Goal: Information Seeking & Learning: Learn about a topic

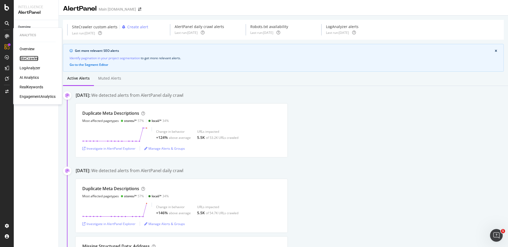
click at [25, 58] on div "SiteCrawler" at bounding box center [29, 58] width 19 height 5
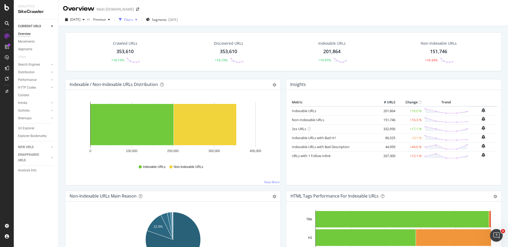
click at [133, 20] on div "Filters" at bounding box center [128, 19] width 9 height 4
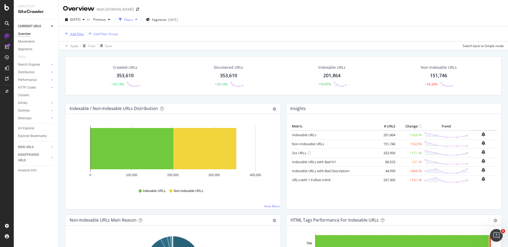
click at [81, 33] on div "Add Filter" at bounding box center [77, 34] width 14 height 4
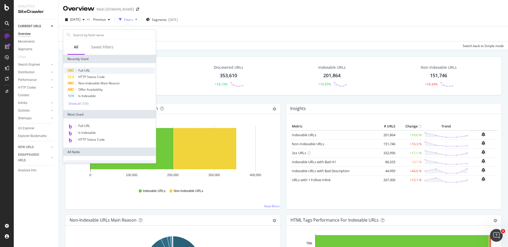
click at [96, 69] on div "Full URL" at bounding box center [109, 70] width 91 height 6
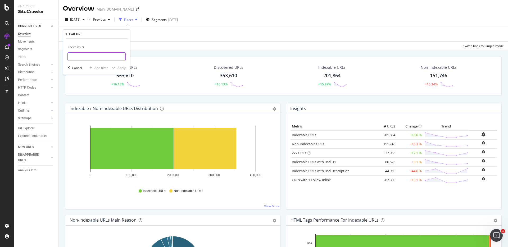
click at [106, 56] on input "text" at bounding box center [97, 56] width 58 height 8
type input "bundle"
click at [123, 66] on div "Apply" at bounding box center [122, 68] width 8 height 4
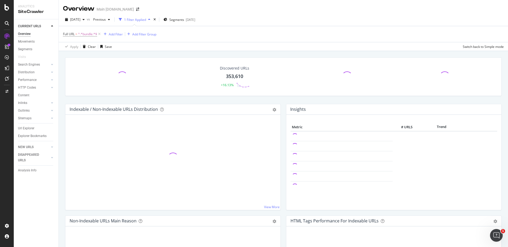
click at [294, 52] on div "Discovered URLs 353,610 +16.13% Indexable / Non-Indexable URLs Distribution Bar…" at bounding box center [283, 174] width 449 height 247
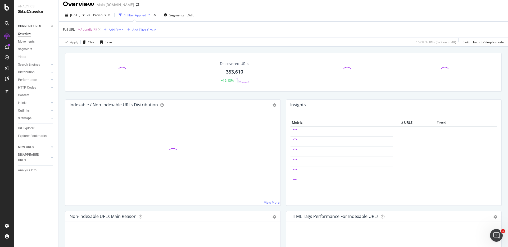
scroll to position [6, 0]
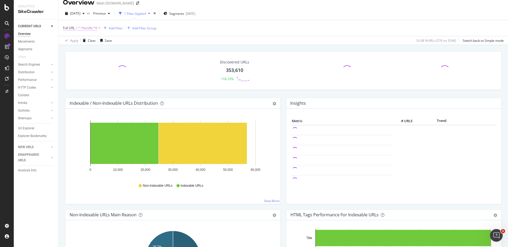
click at [88, 26] on span "^.*bundle.*$" at bounding box center [87, 27] width 19 height 7
click at [106, 46] on input "bundle" at bounding box center [93, 50] width 50 height 8
type input "fiber"
click at [117, 60] on div "button" at bounding box center [113, 61] width 7 height 3
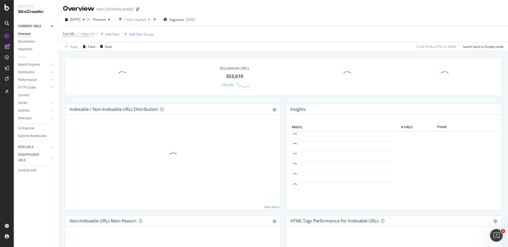
click at [418, 53] on div "Discovered URLs 353,610 +16.13% Indexable / Non-Indexable URLs Distribution Bar…" at bounding box center [283, 174] width 449 height 247
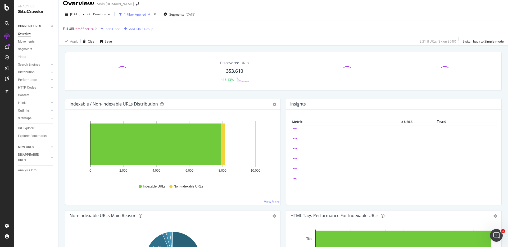
scroll to position [7, 0]
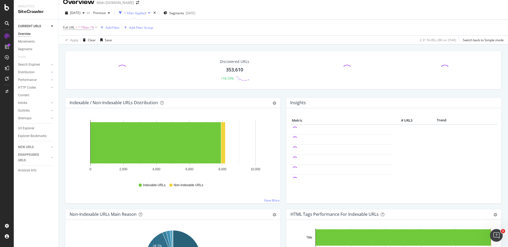
click at [297, 47] on div "Discovered URLs 353,610 +16.13% Indexable / Non-Indexable URLs Distribution Bar…" at bounding box center [283, 167] width 449 height 247
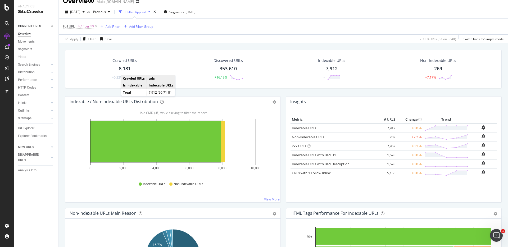
scroll to position [7, 0]
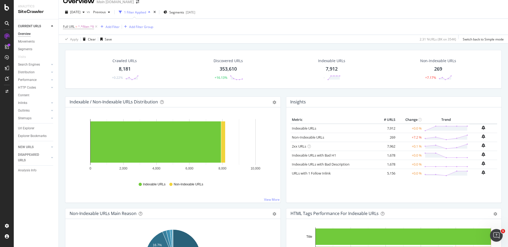
click at [126, 70] on div "8,181" at bounding box center [125, 69] width 12 height 7
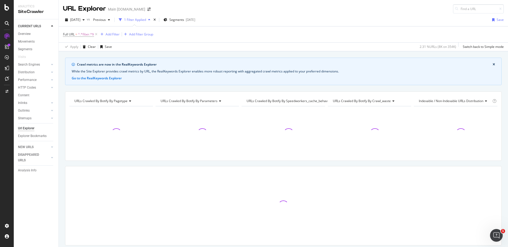
click at [338, 85] on div "Crawl metrics are now in the RealKeywords Explorer While the Site Explorer prov…" at bounding box center [283, 72] width 437 height 28
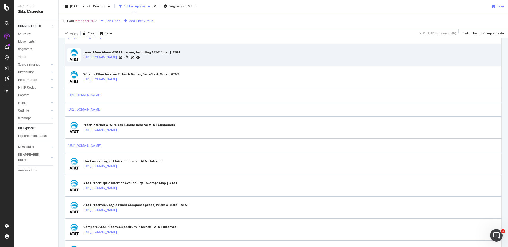
scroll to position [177, 0]
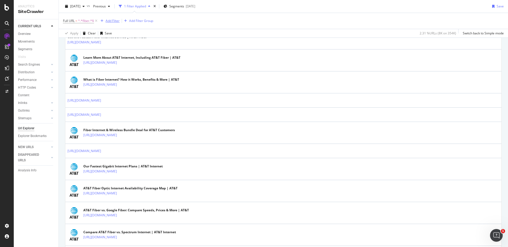
click at [111, 19] on div "Add Filter" at bounding box center [113, 21] width 14 height 4
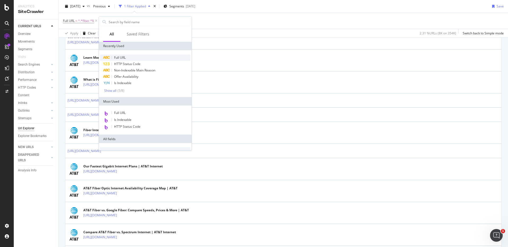
click at [132, 59] on div "Full URL" at bounding box center [145, 58] width 91 height 6
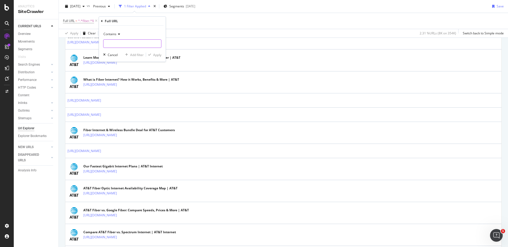
click at [132, 43] on input "text" at bounding box center [132, 43] width 58 height 8
click at [114, 36] on span "Contains" at bounding box center [109, 34] width 13 height 4
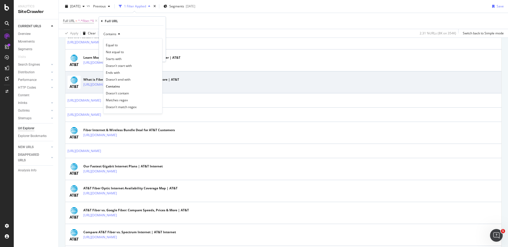
drag, startPoint x: 123, startPoint y: 94, endPoint x: 133, endPoint y: 74, distance: 22.4
click at [123, 94] on span "Doesn't contain" at bounding box center [117, 93] width 23 height 4
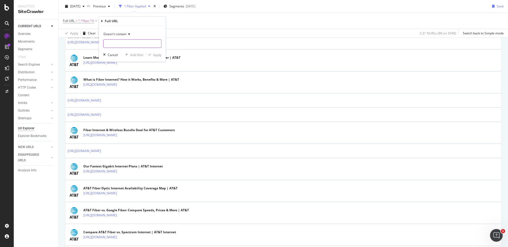
click at [127, 45] on input "text" at bounding box center [132, 43] width 58 height 8
type input "local"
click at [158, 55] on div "Apply" at bounding box center [157, 55] width 8 height 4
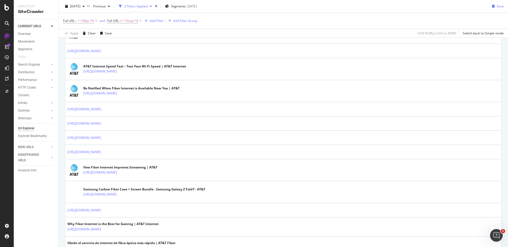
scroll to position [543, 0]
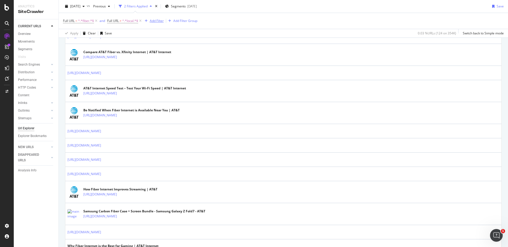
click at [158, 21] on div "Add Filter" at bounding box center [157, 21] width 14 height 4
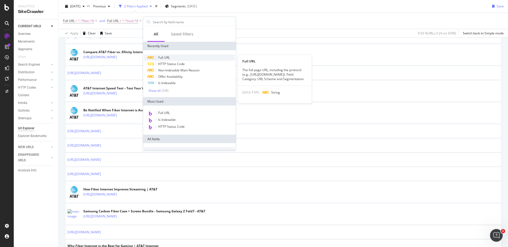
click at [180, 56] on div "Full URL" at bounding box center [189, 58] width 91 height 6
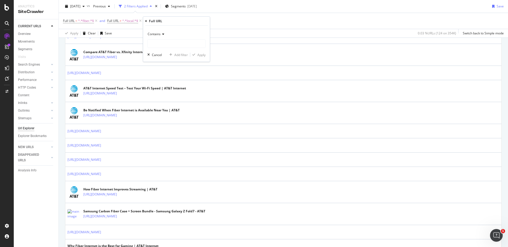
click at [162, 35] on icon at bounding box center [163, 34] width 4 height 3
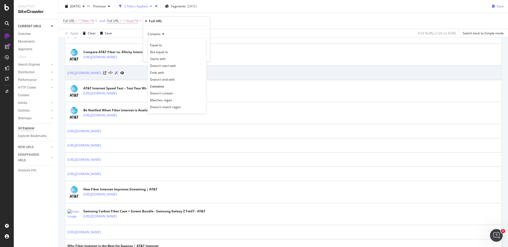
drag, startPoint x: 171, startPoint y: 91, endPoint x: 171, endPoint y: 73, distance: 18.3
click at [171, 91] on span "Doesn't contain" at bounding box center [161, 93] width 23 height 4
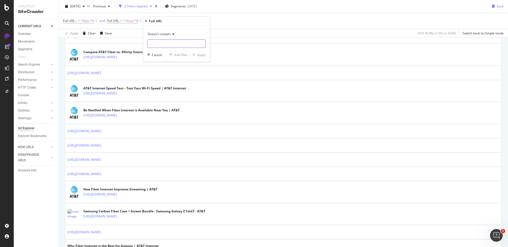
click at [170, 44] on input "text" at bounding box center [177, 43] width 58 height 8
type input "es-us"
click at [200, 56] on div "Apply" at bounding box center [201, 55] width 8 height 4
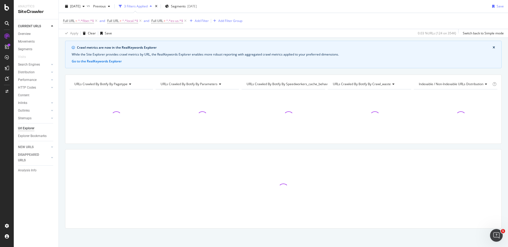
scroll to position [17, 0]
click at [289, 73] on div "Crawl metrics are now in the RealKeywords Explorer While the Site Explorer prov…" at bounding box center [283, 144] width 449 height 206
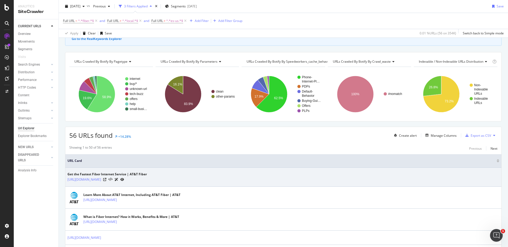
scroll to position [40, 0]
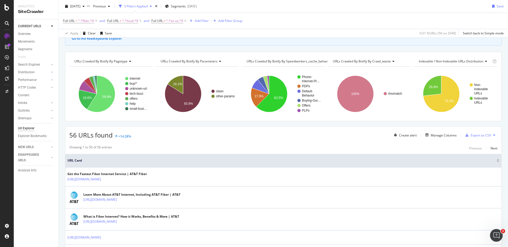
click at [498, 161] on div at bounding box center [498, 161] width 3 height 1
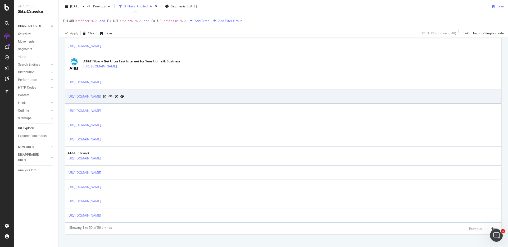
scroll to position [906, 0]
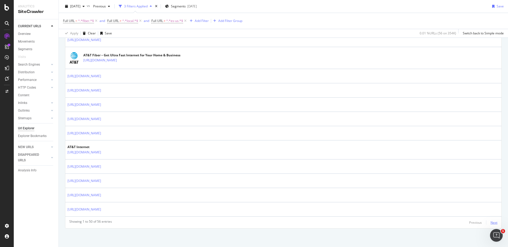
click at [494, 220] on div "Next" at bounding box center [494, 222] width 7 height 4
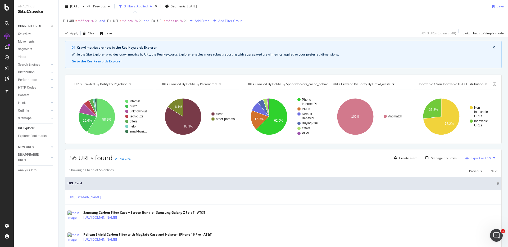
scroll to position [115, 0]
